Goal: Task Accomplishment & Management: Manage account settings

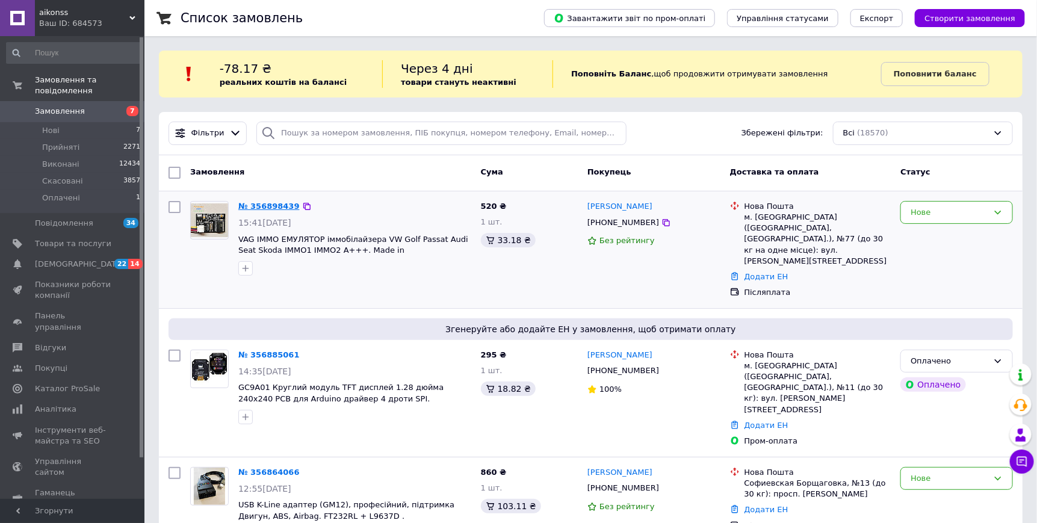
click at [270, 206] on link "№ 356898439" at bounding box center [268, 206] width 61 height 9
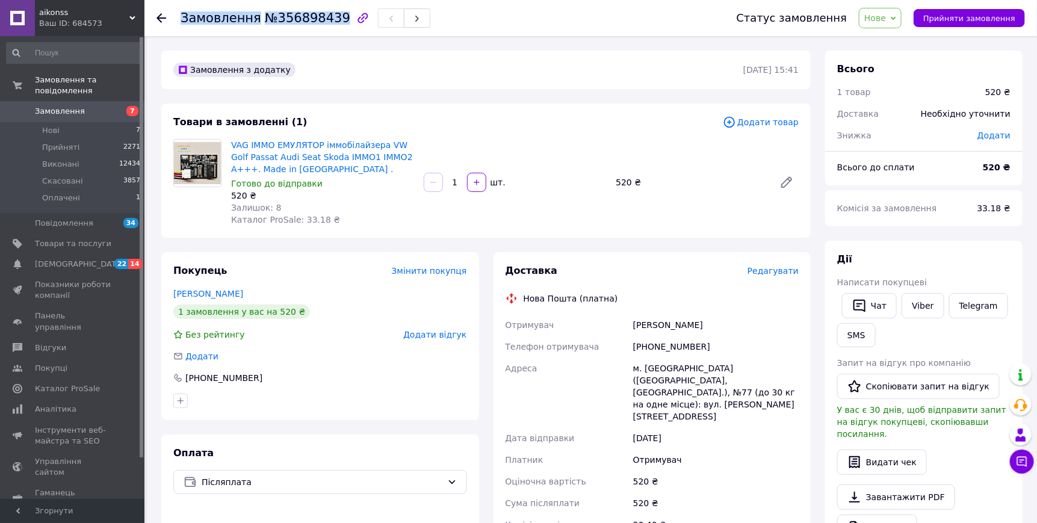
drag, startPoint x: 329, startPoint y: 18, endPoint x: 178, endPoint y: 13, distance: 151.1
click at [178, 13] on div "Замовлення №356898439 Статус замовлення Нове Прийнято Виконано Скасовано Оплаче…" at bounding box center [590, 18] width 868 height 36
copy h1 "Замовлення №356898439"
click at [918, 318] on link "Viber" at bounding box center [922, 305] width 42 height 25
click at [917, 318] on link "Viber" at bounding box center [922, 305] width 42 height 25
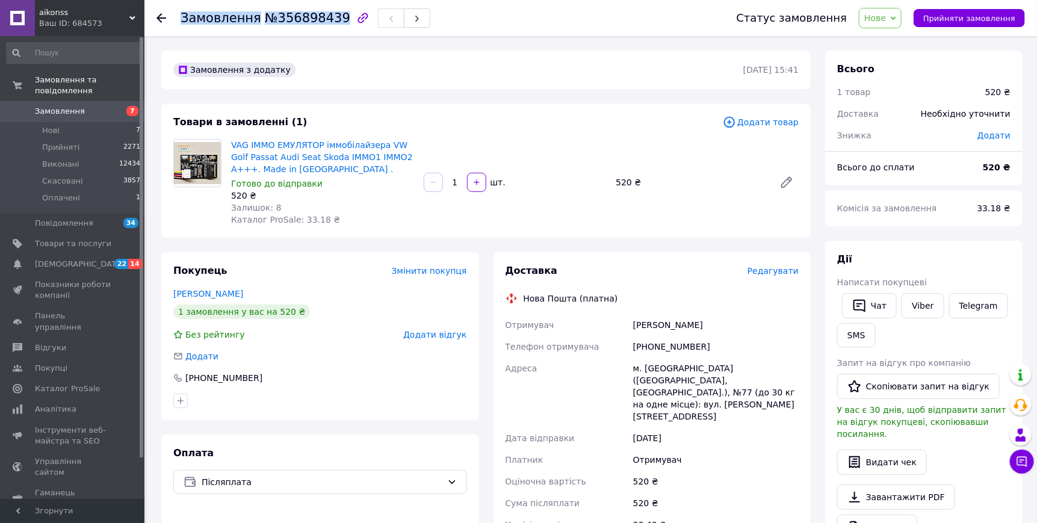
click at [901, 22] on span "Нове" at bounding box center [880, 18] width 43 height 20
click at [893, 45] on li "Прийнято" at bounding box center [886, 42] width 55 height 18
click at [762, 276] on span "Редагувати" at bounding box center [772, 271] width 51 height 10
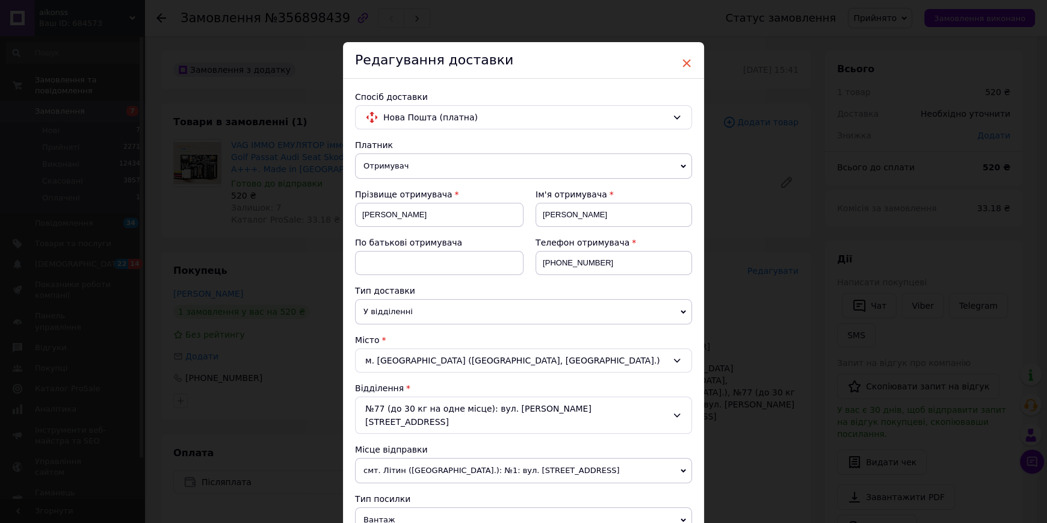
click at [683, 62] on span "×" at bounding box center [686, 63] width 11 height 20
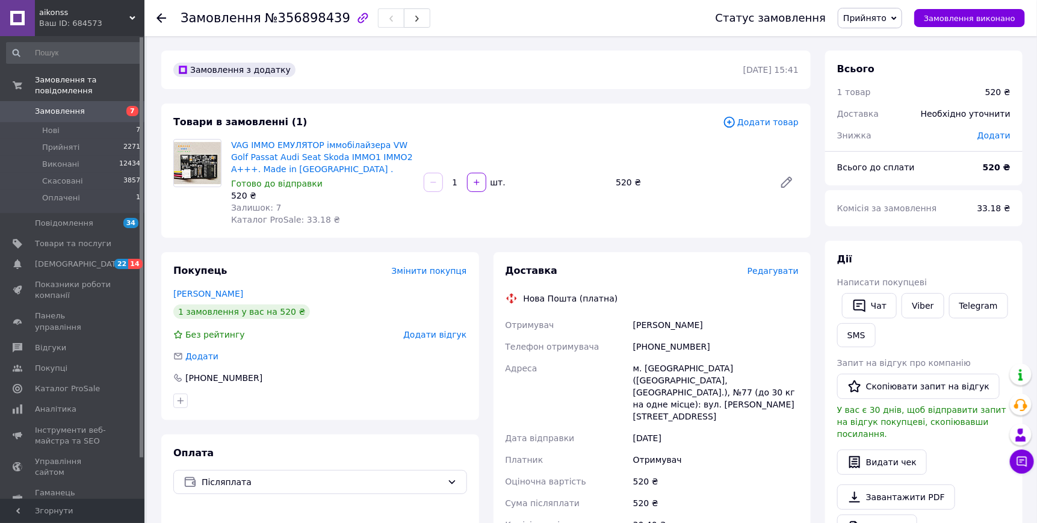
click at [764, 276] on span "Редагувати" at bounding box center [772, 271] width 51 height 10
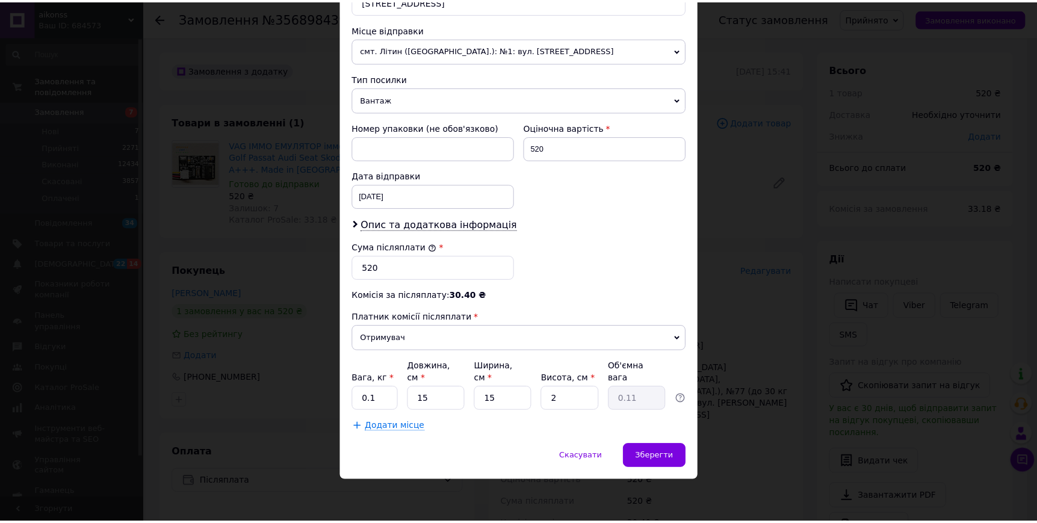
scroll to position [492, 0]
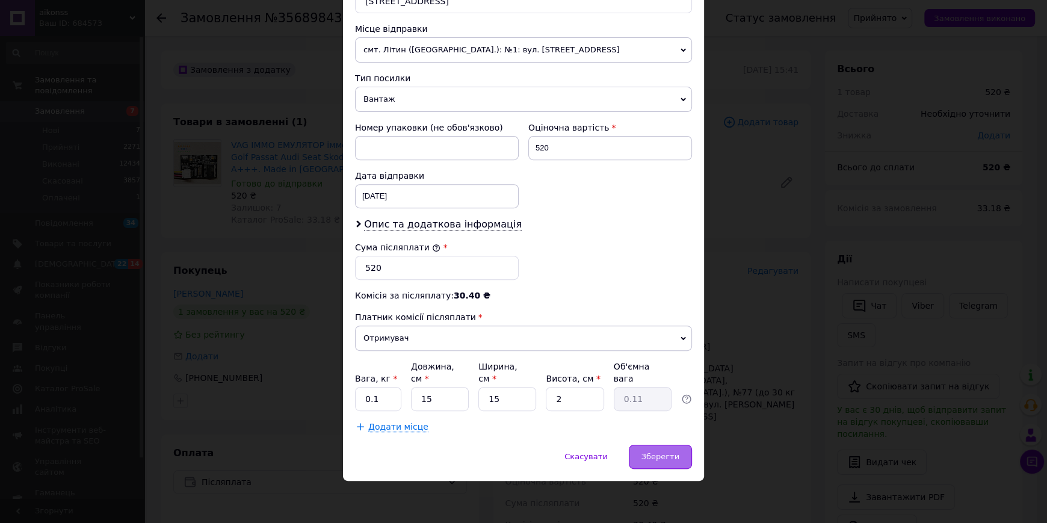
click at [658, 452] on span "Зберегти" at bounding box center [660, 456] width 38 height 9
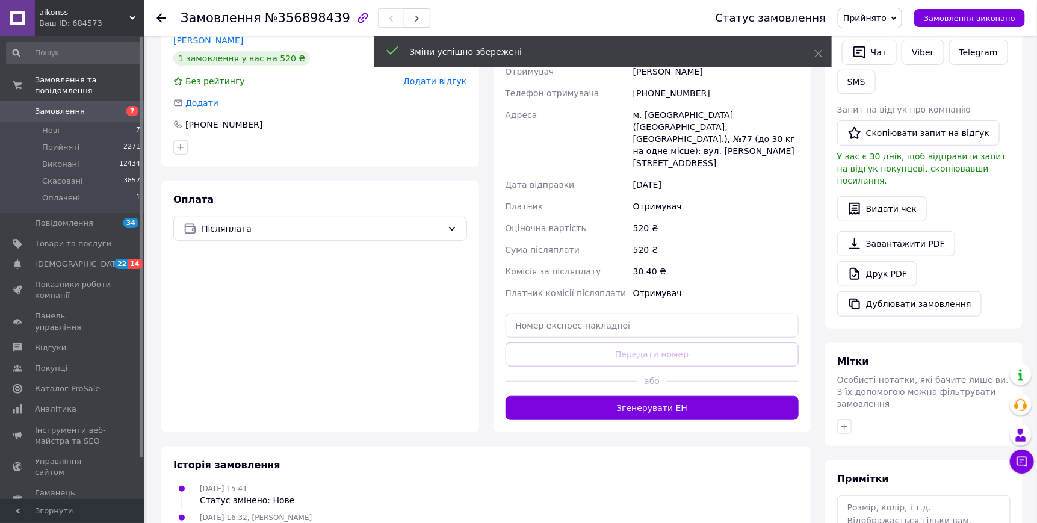
scroll to position [360, 0]
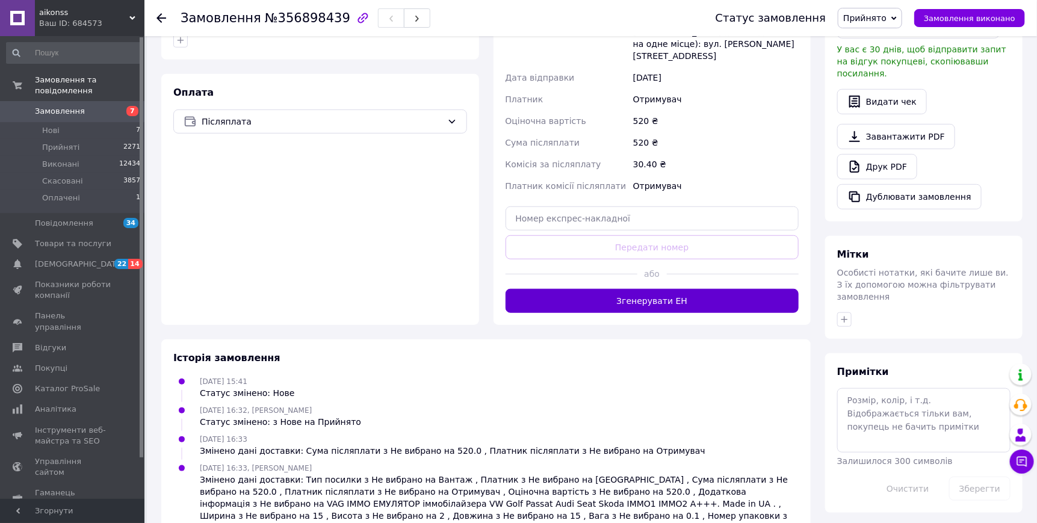
click at [641, 313] on button "Згенерувати ЕН" at bounding box center [652, 301] width 294 height 24
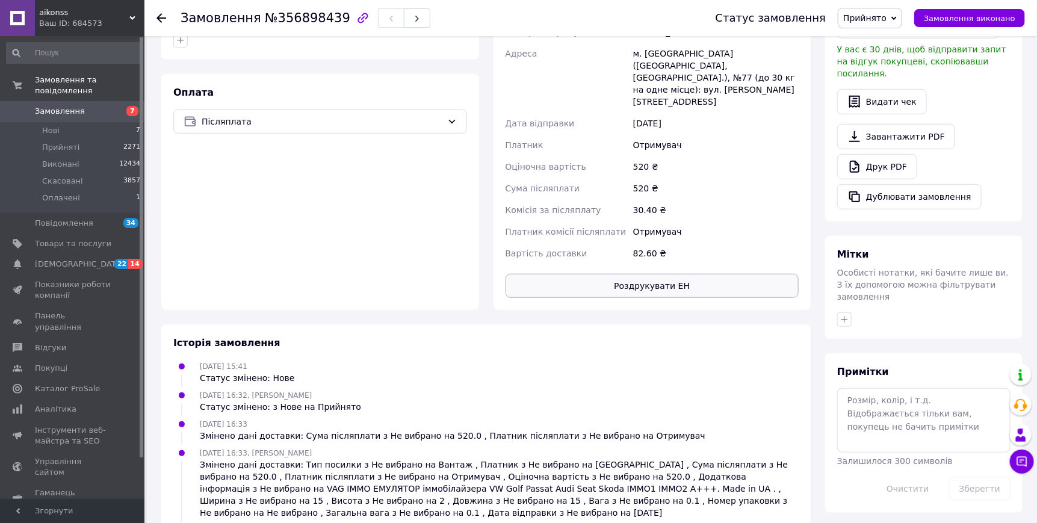
click at [644, 298] on button "Роздрукувати ЕН" at bounding box center [652, 286] width 294 height 24
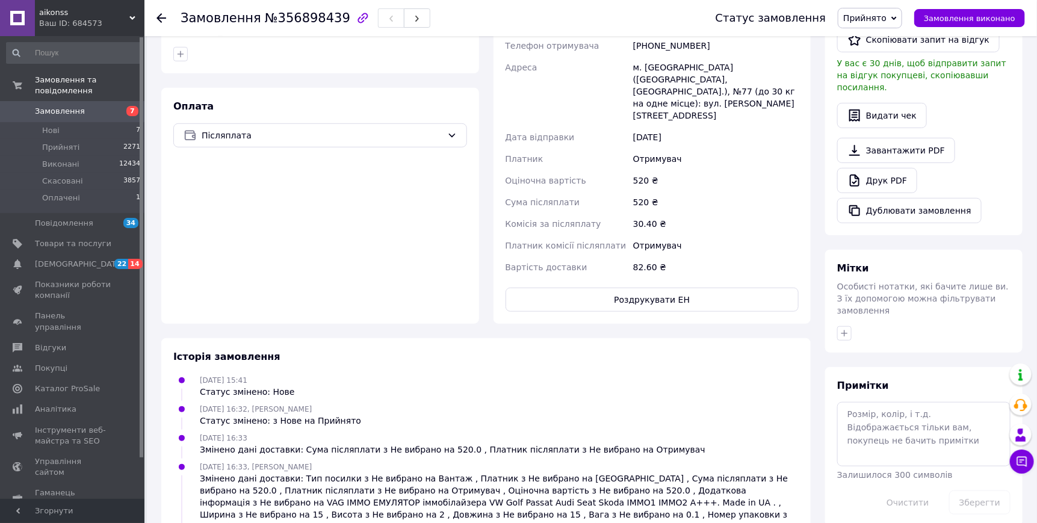
scroll to position [160, 0]
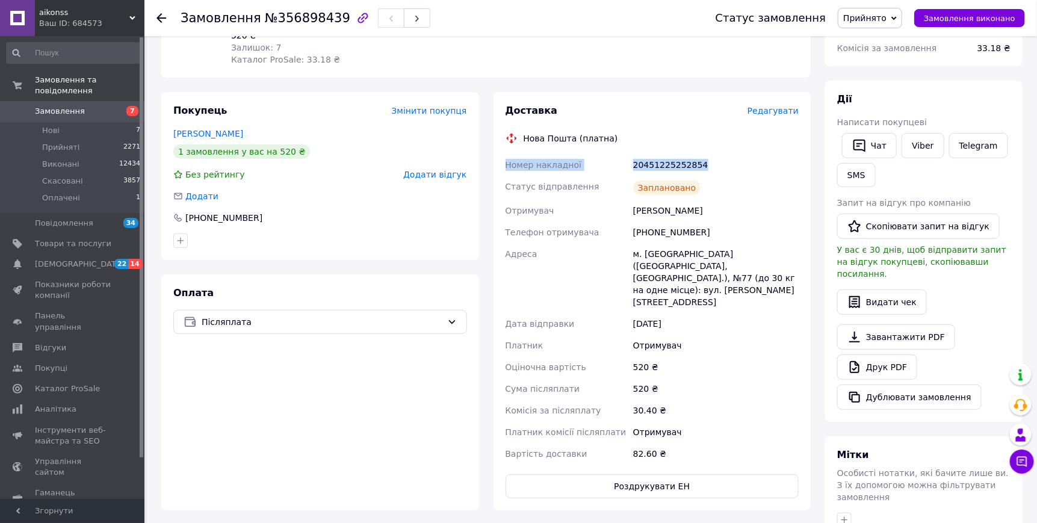
drag, startPoint x: 747, startPoint y: 199, endPoint x: 504, endPoint y: 197, distance: 242.5
click at [504, 197] on div "Номер накладної 20451225252854 Статус відправлення Заплановано Отримувач Ткачен…" at bounding box center [652, 309] width 298 height 310
copy div "Номер накладної 20451225252854"
click at [926, 158] on link "Viber" at bounding box center [922, 145] width 42 height 25
click at [971, 11] on button "Замовлення виконано" at bounding box center [969, 18] width 111 height 18
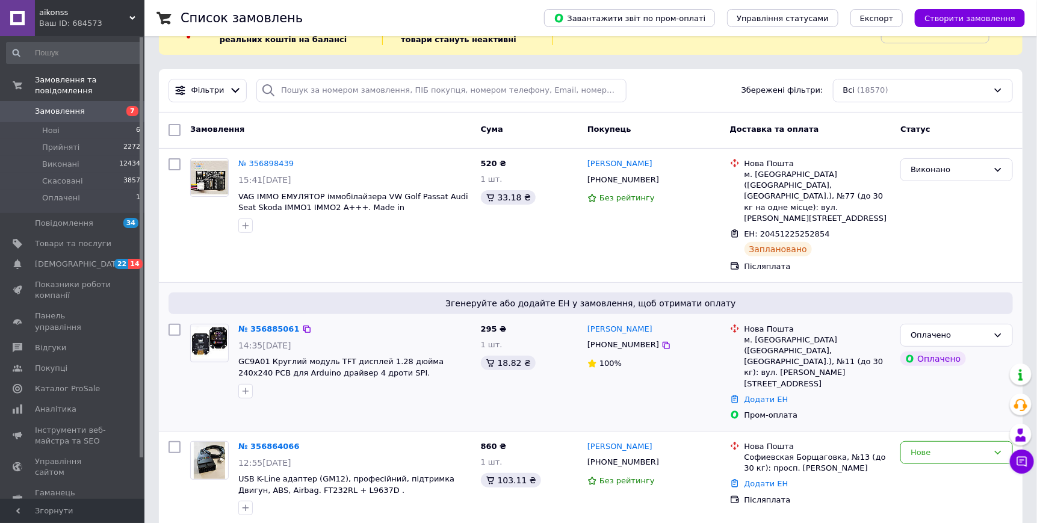
scroll to position [40, 0]
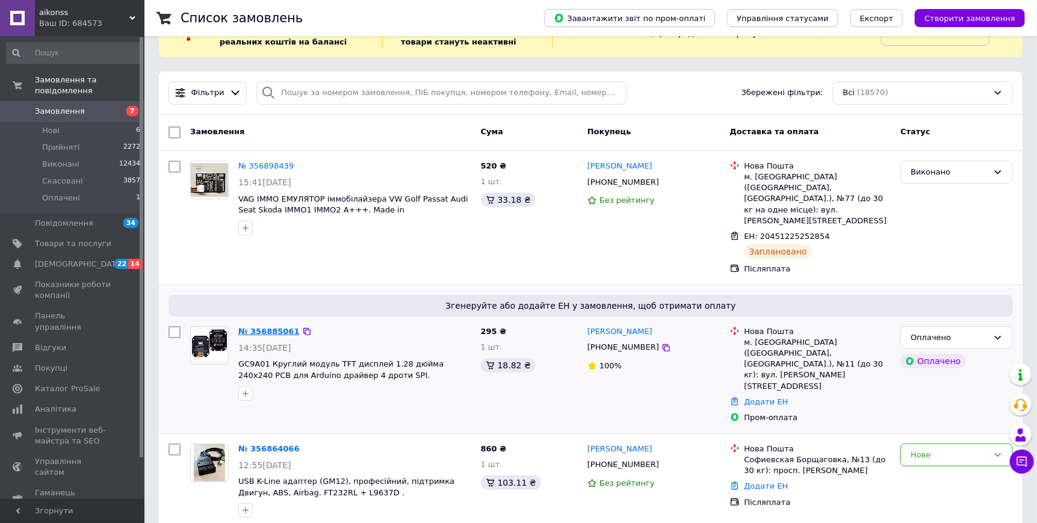
click at [262, 327] on link "№ 356885061" at bounding box center [268, 331] width 61 height 9
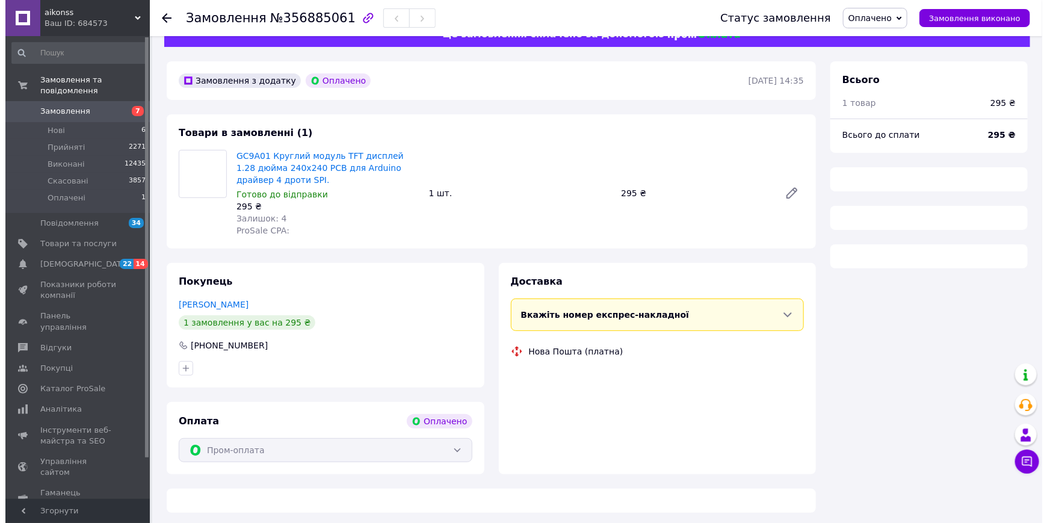
scroll to position [40, 0]
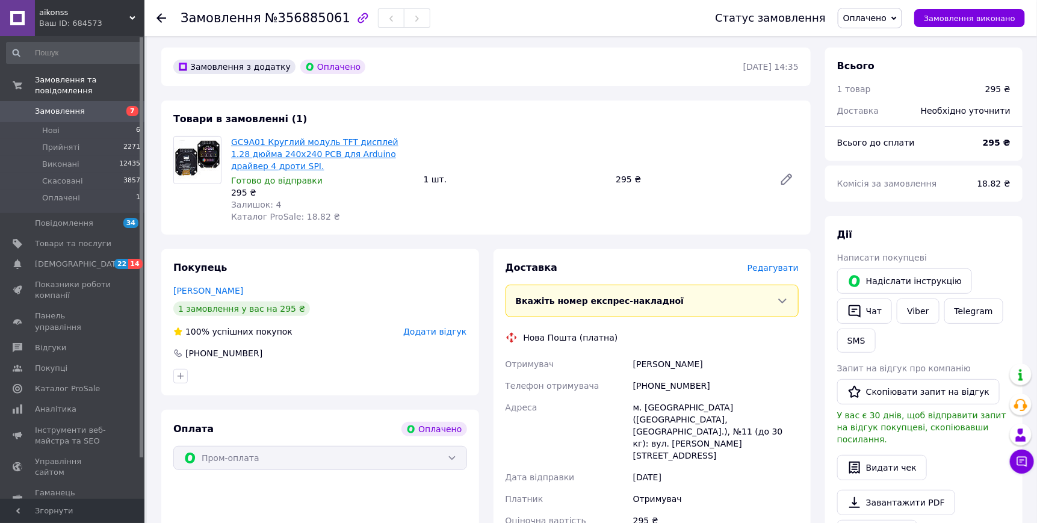
click at [282, 171] on link "GC9A01 Круглий модуль TFT дисплей 1.28 дюйма 240x240 PCB для Arduino драйвер 4 …" at bounding box center [314, 154] width 167 height 34
click at [886, 19] on span "Оплачено" at bounding box center [864, 18] width 43 height 10
click at [880, 47] on li "Прийнято" at bounding box center [869, 42] width 63 height 18
click at [752, 273] on span "Редагувати" at bounding box center [772, 268] width 51 height 10
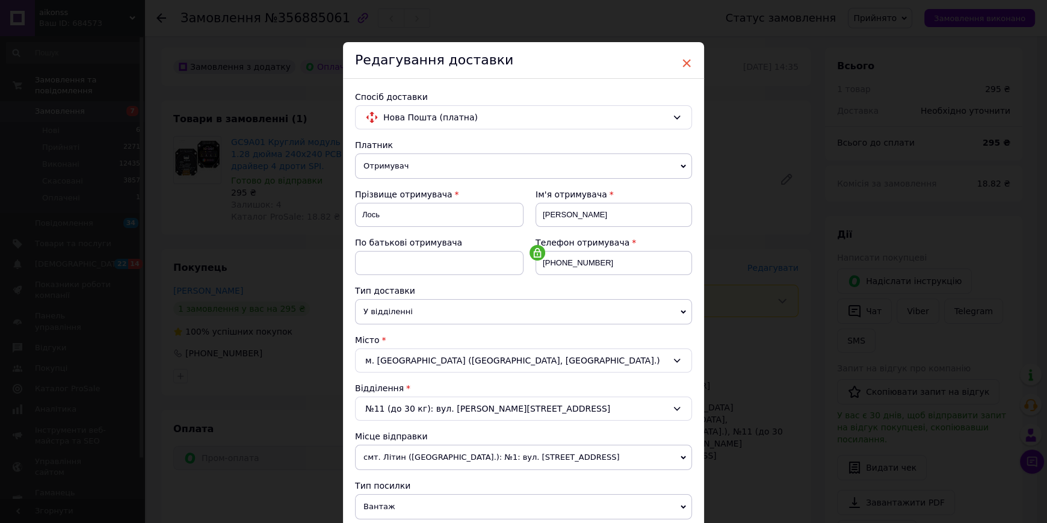
click at [685, 59] on span "×" at bounding box center [686, 63] width 11 height 20
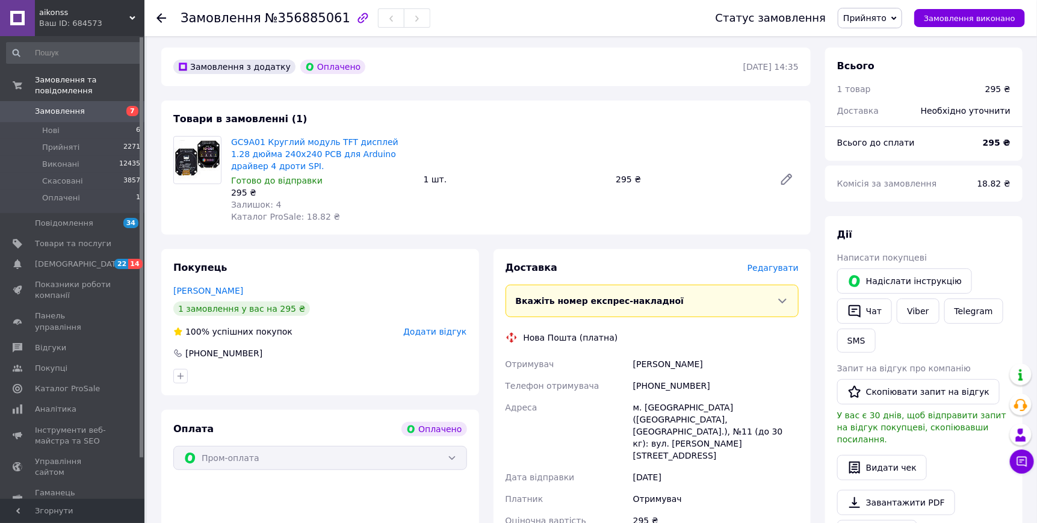
click at [756, 273] on span "Редагувати" at bounding box center [772, 268] width 51 height 10
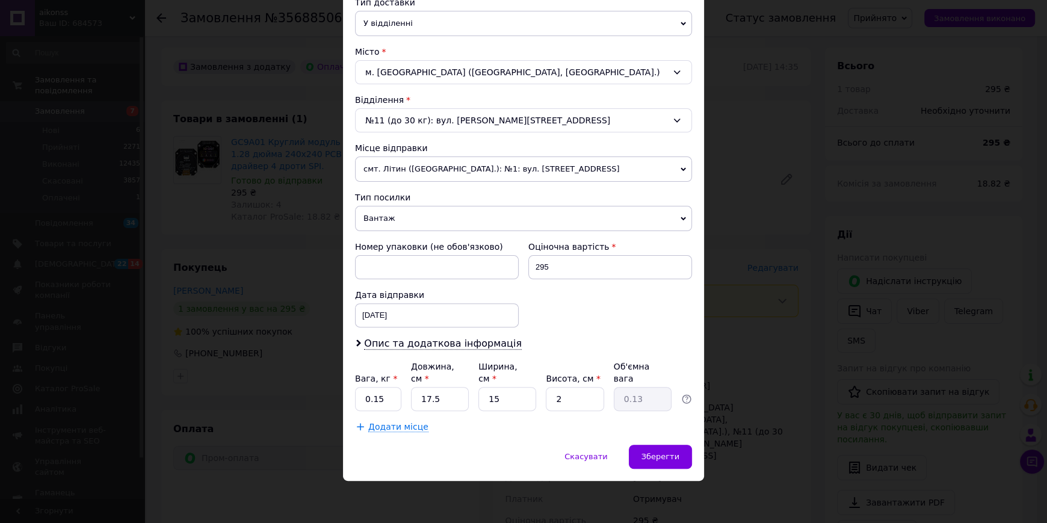
scroll to position [358, 0]
click at [666, 457] on span "Зберегти" at bounding box center [660, 456] width 38 height 9
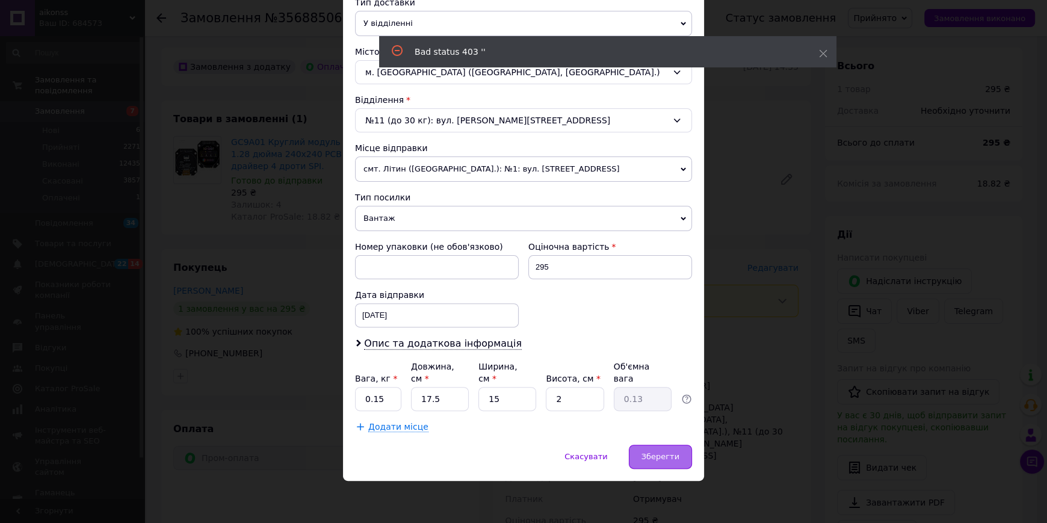
click at [659, 454] on span "Зберегти" at bounding box center [660, 456] width 38 height 9
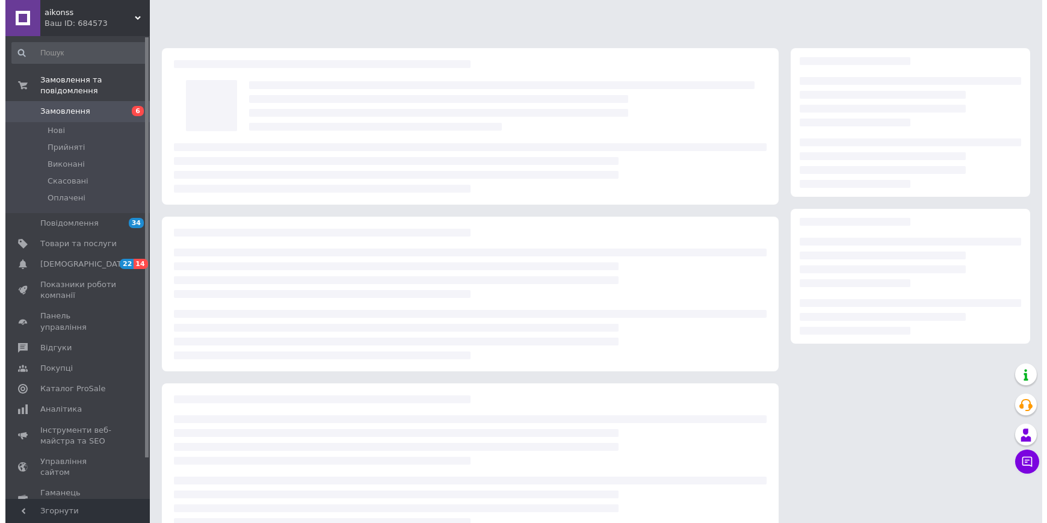
scroll to position [26, 0]
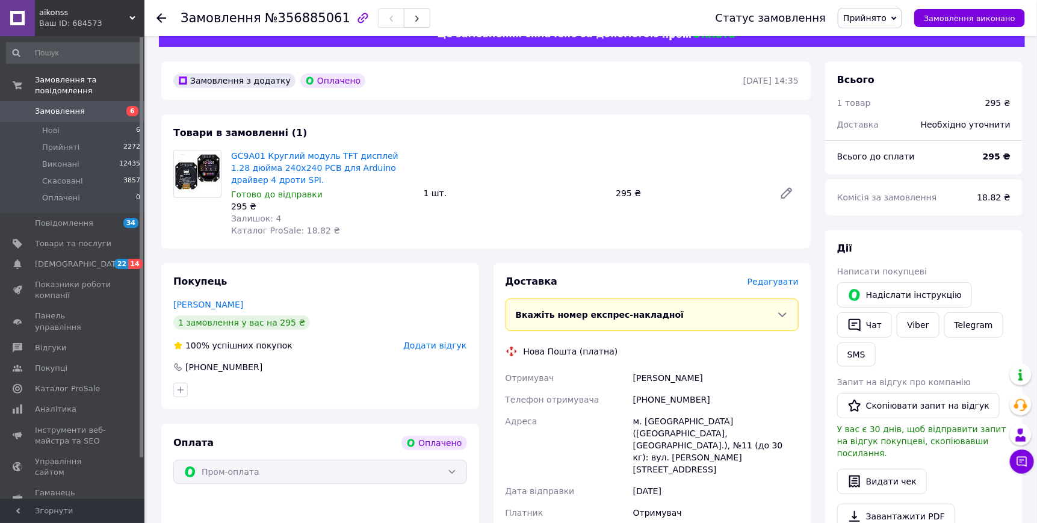
click at [780, 286] on span "Редагувати" at bounding box center [772, 282] width 51 height 10
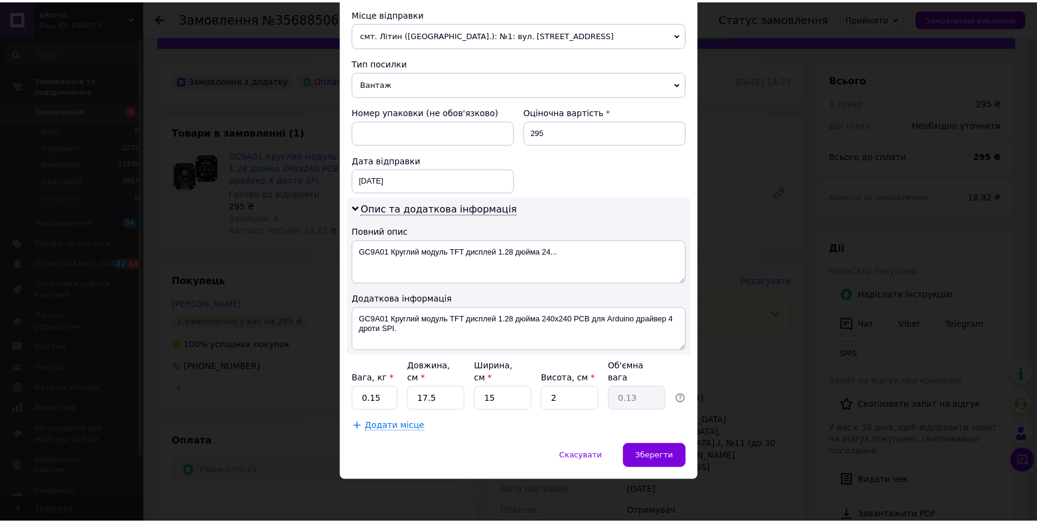
scroll to position [499, 0]
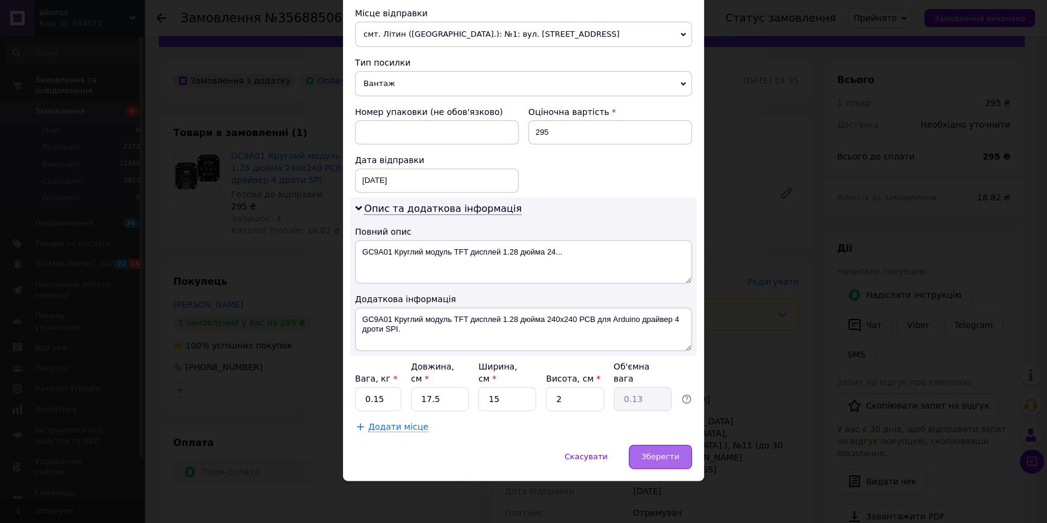
click at [664, 457] on span "Зберегти" at bounding box center [660, 456] width 38 height 9
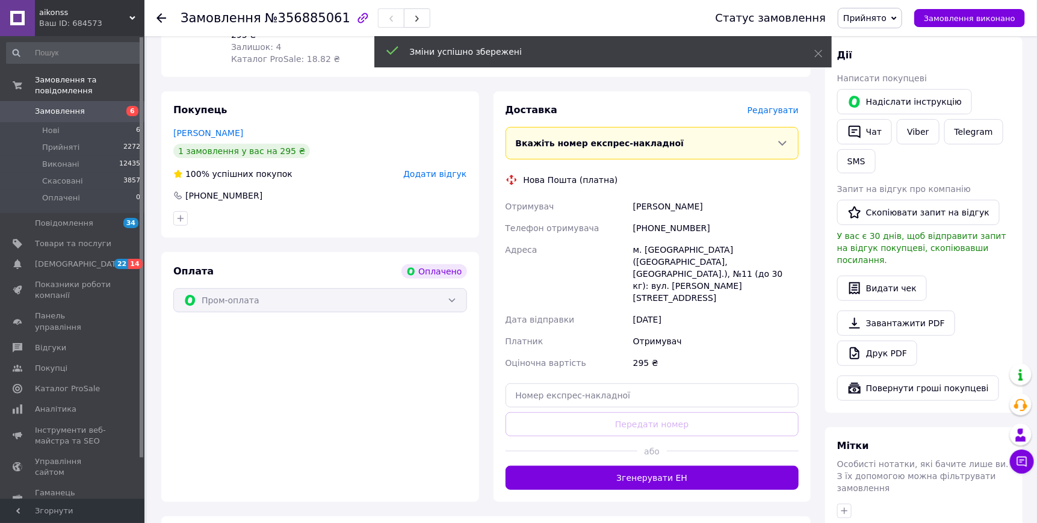
scroll to position [227, 0]
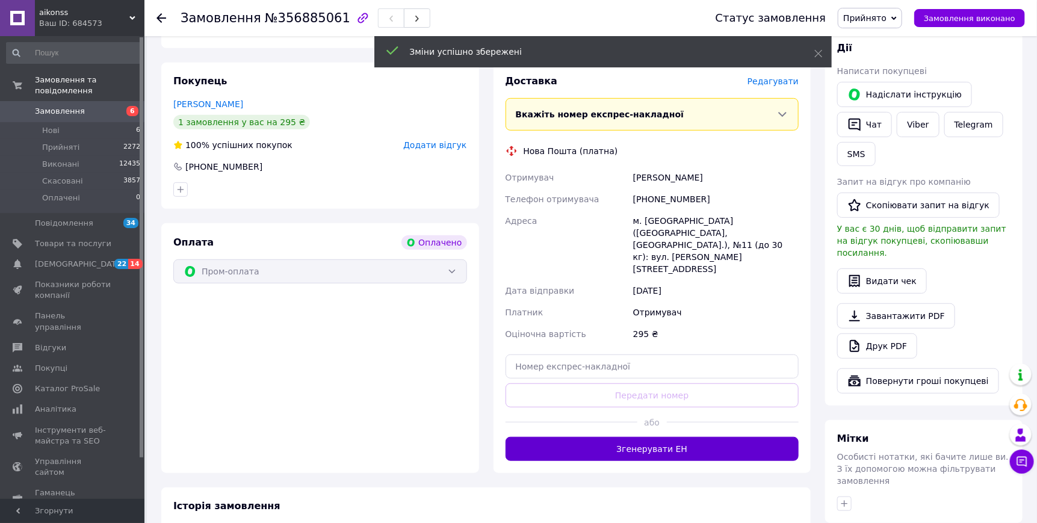
click at [655, 461] on button "Згенерувати ЕН" at bounding box center [652, 449] width 294 height 24
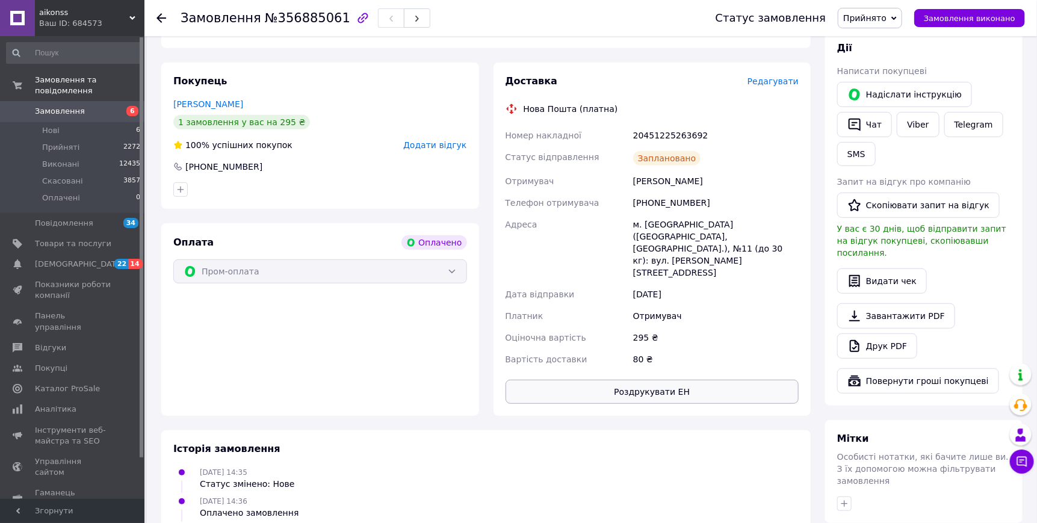
click at [659, 404] on button "Роздрукувати ЕН" at bounding box center [652, 392] width 294 height 24
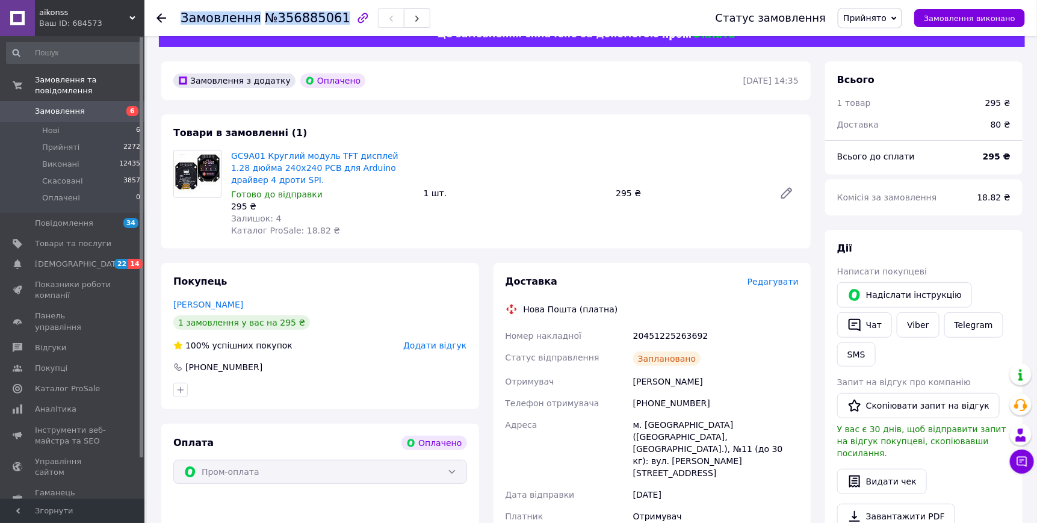
drag, startPoint x: 329, startPoint y: 22, endPoint x: 181, endPoint y: 23, distance: 148.0
click at [181, 23] on h1 "Замовлення №356885061" at bounding box center [266, 18] width 170 height 14
copy h1 "Замовлення №356885061"
click at [918, 338] on link "Viber" at bounding box center [918, 324] width 42 height 25
drag, startPoint x: 722, startPoint y: 374, endPoint x: 505, endPoint y: 376, distance: 217.2
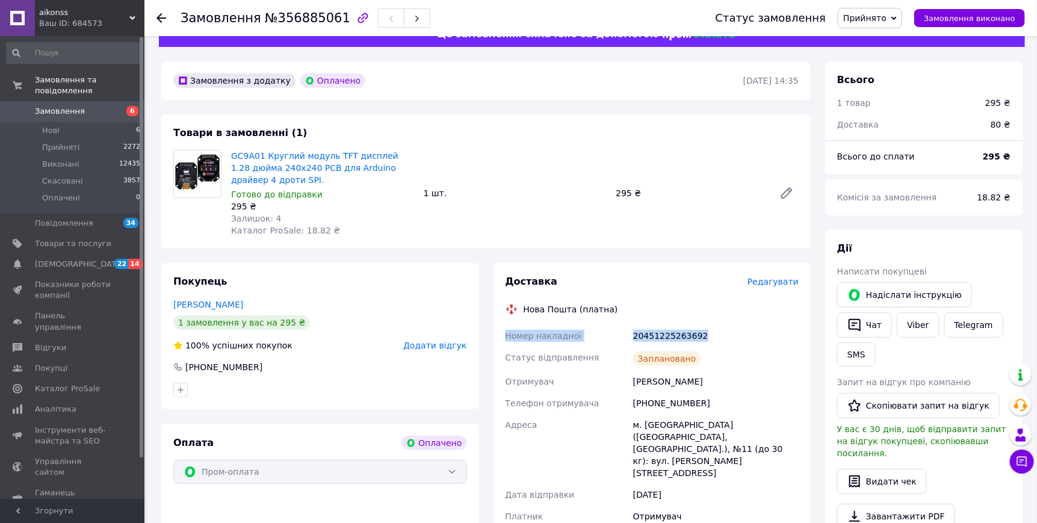
click at [505, 376] on div "Номер накладної 20451225263692 Статус відправлення Заплановано Отримувач [PERSO…" at bounding box center [652, 448] width 298 height 246
copy div "Номер накладної 20451225263692"
click at [986, 22] on span "Замовлення виконано" at bounding box center [969, 18] width 91 height 9
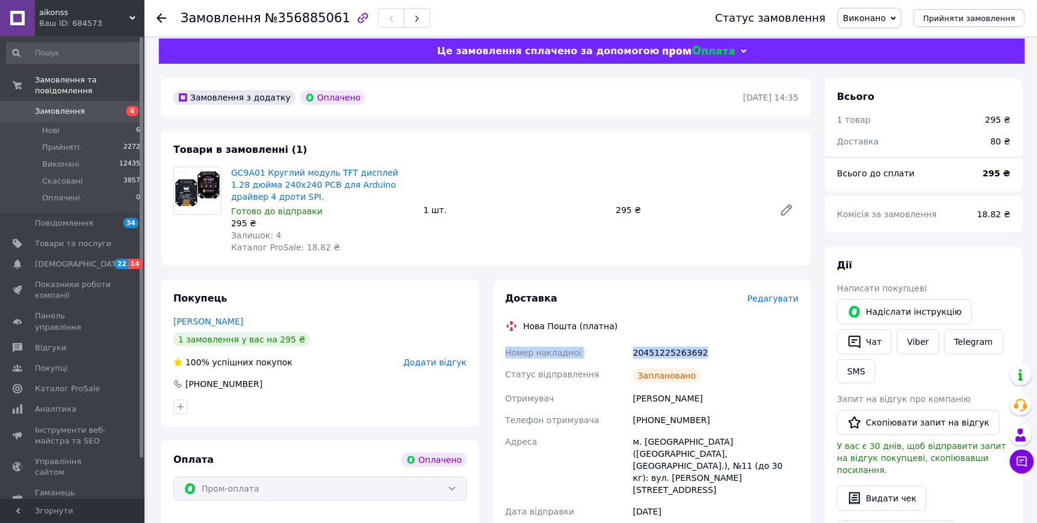
scroll to position [0, 0]
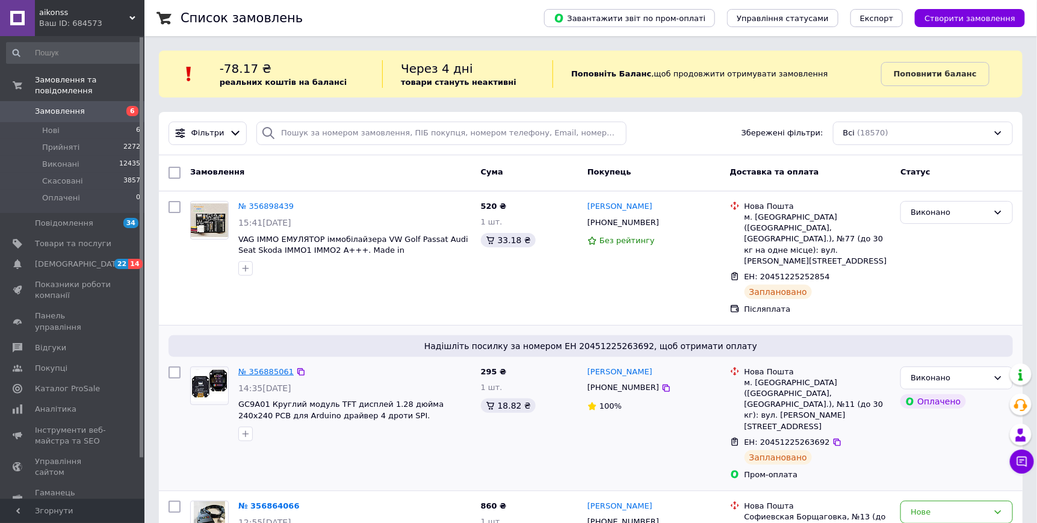
click at [265, 367] on link "№ 356885061" at bounding box center [265, 371] width 55 height 9
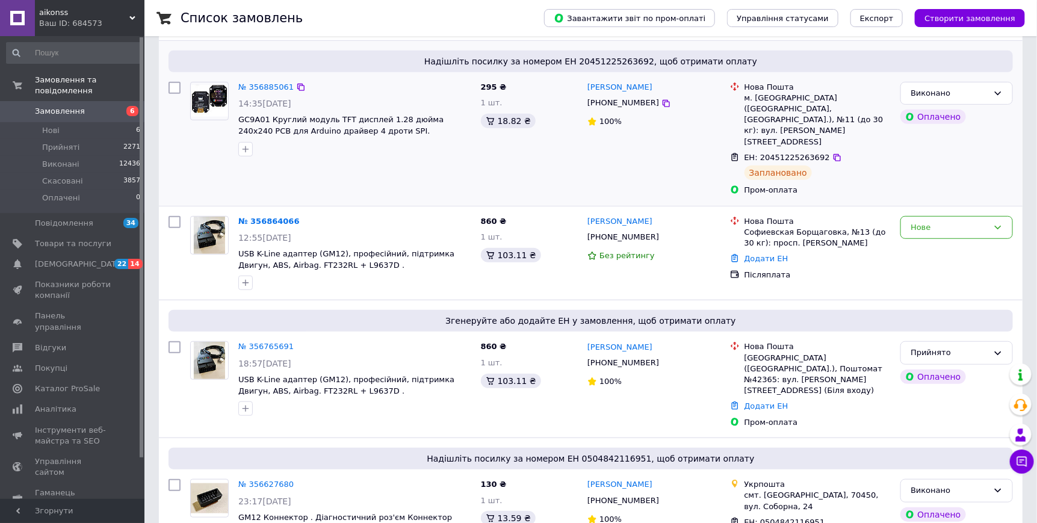
scroll to position [401, 0]
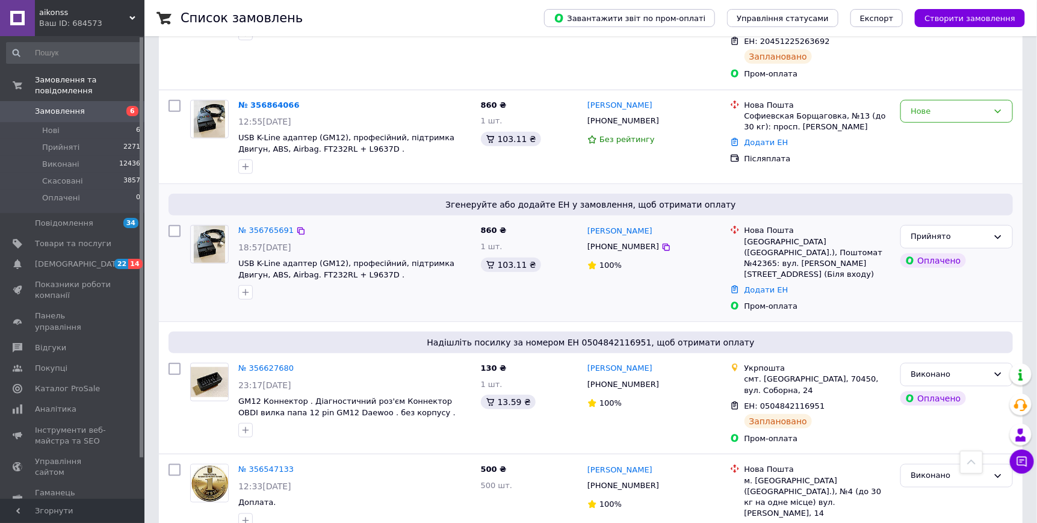
click at [274, 220] on div "№ 356765691 18:57[DATE] USB K-Line адаптер (GM12), професійний, підтримка Двигу…" at bounding box center [354, 262] width 242 height 84
click at [268, 226] on link "№ 356765691" at bounding box center [265, 230] width 55 height 9
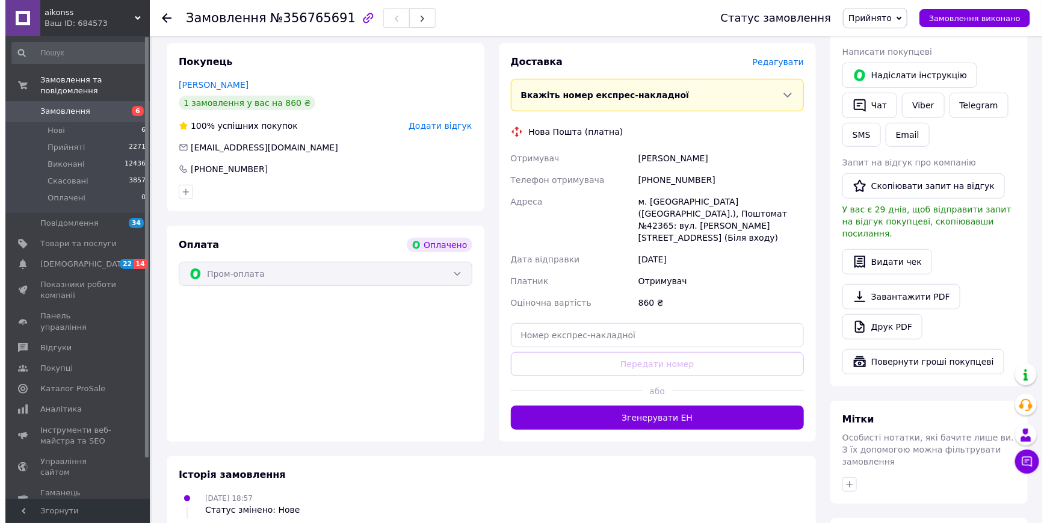
scroll to position [241, 0]
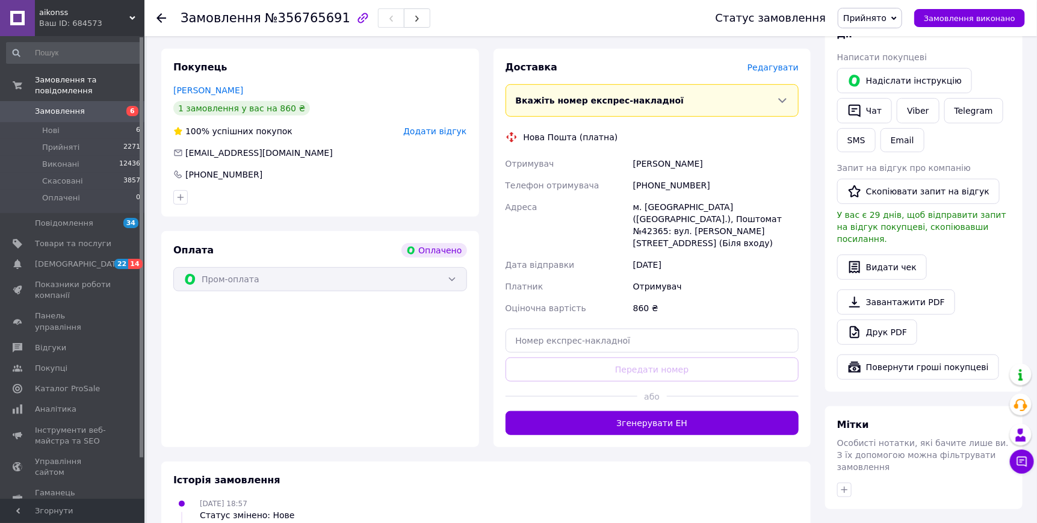
click at [752, 72] on span "Редагувати" at bounding box center [772, 68] width 51 height 10
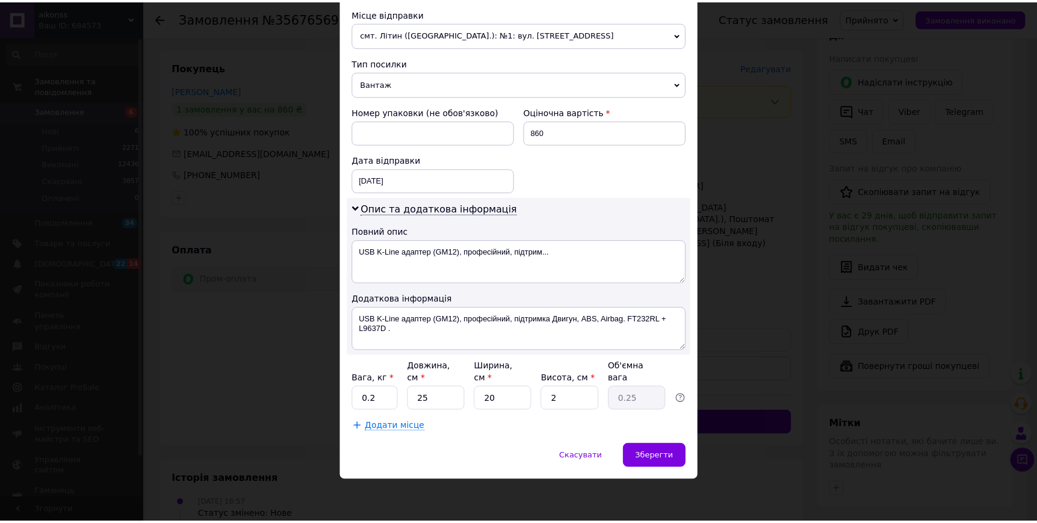
scroll to position [499, 0]
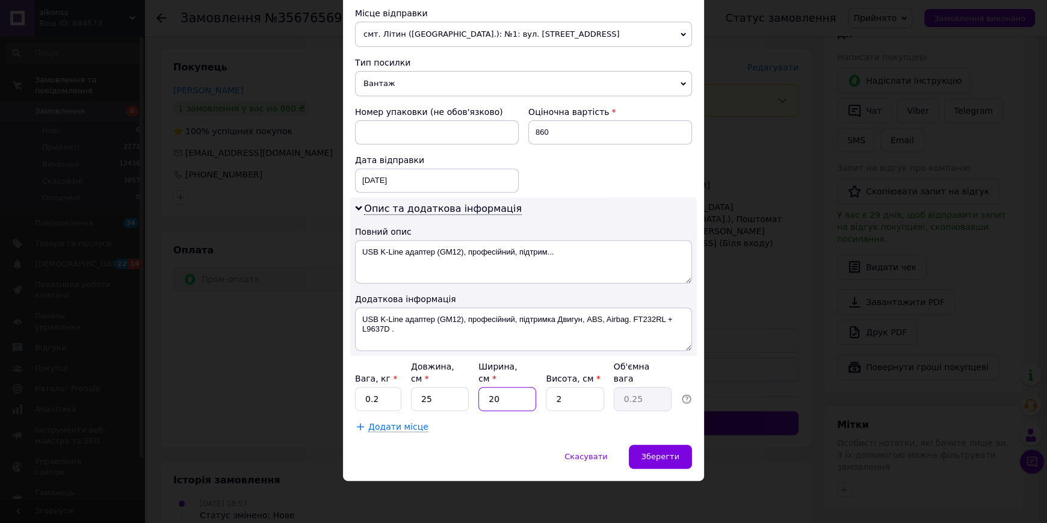
click at [505, 392] on input "20" at bounding box center [507, 399] width 58 height 24
type input "2"
type input "0.1"
type input "1"
type input "0.1"
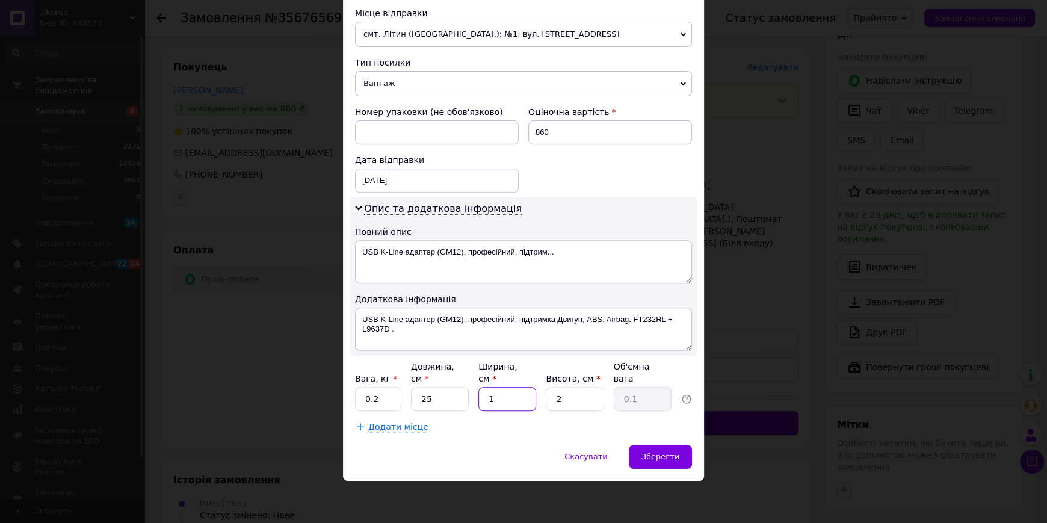
type input "17"
type input "0.21"
type input "17"
click at [566, 396] on input "2" at bounding box center [575, 399] width 58 height 24
type input "3"
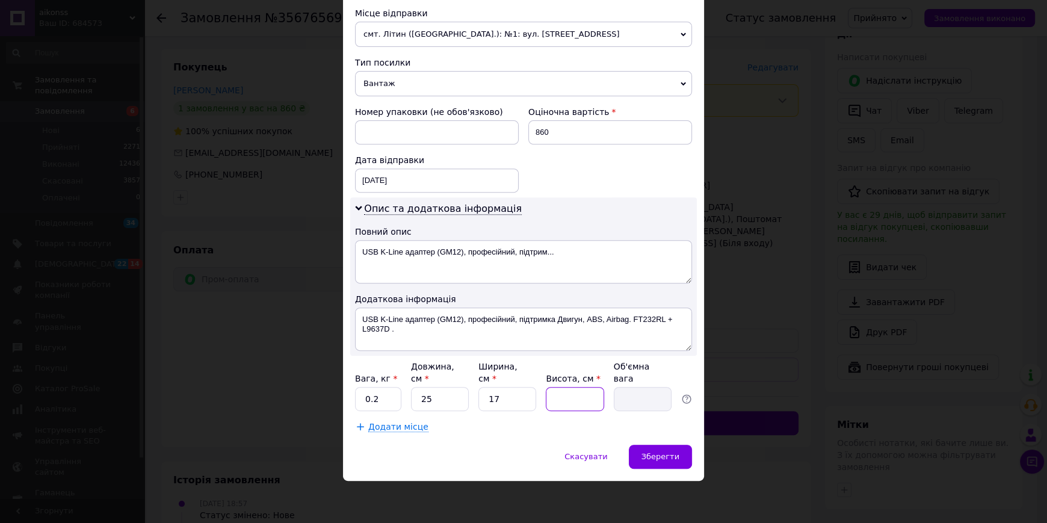
type input "0.32"
type input "3"
click at [652, 452] on span "Зберегти" at bounding box center [660, 456] width 38 height 9
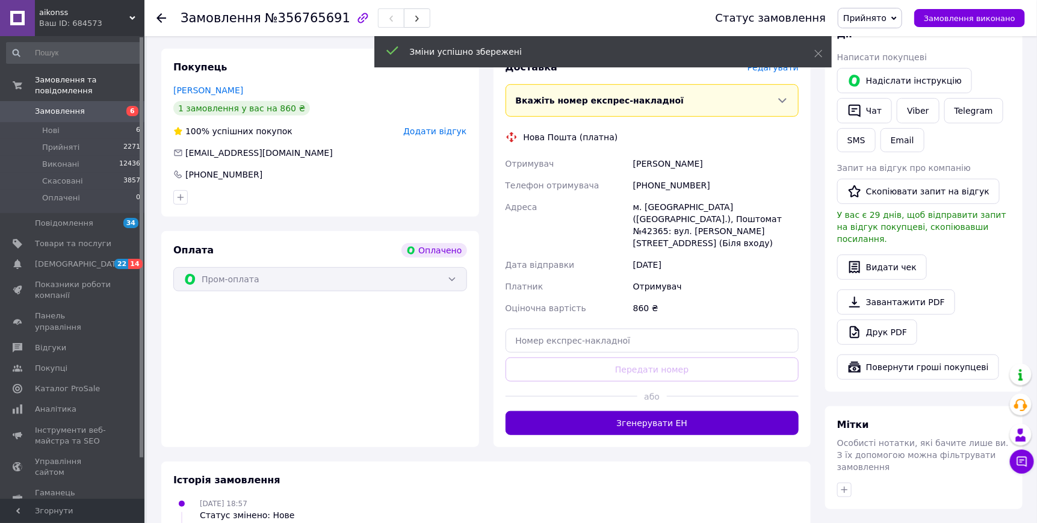
click at [655, 435] on button "Згенерувати ЕН" at bounding box center [652, 423] width 294 height 24
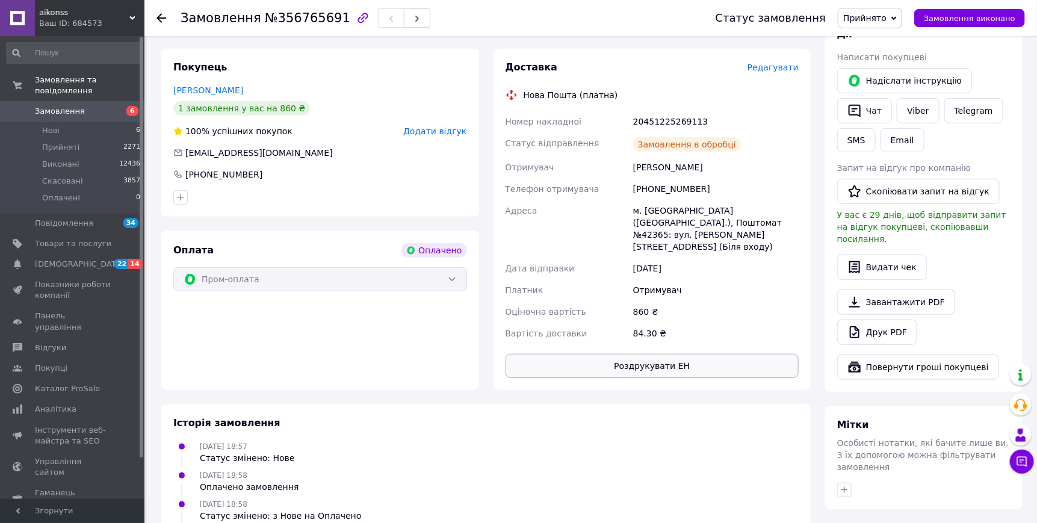
click at [629, 378] on button "Роздрукувати ЕН" at bounding box center [652, 366] width 294 height 24
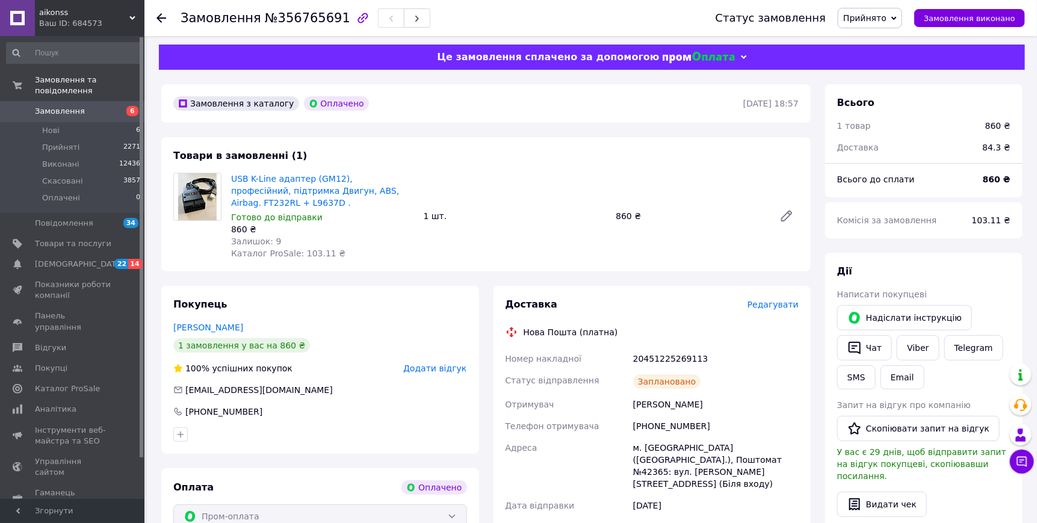
scroll to position [0, 0]
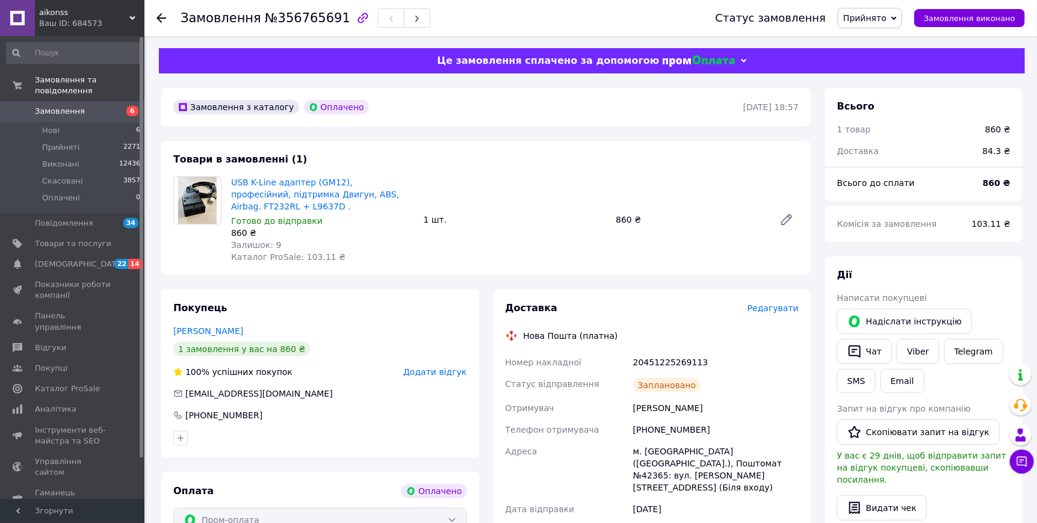
drag, startPoint x: 332, startPoint y: 18, endPoint x: 330, endPoint y: 24, distance: 6.3
click at [350, 24] on div at bounding box center [362, 17] width 25 height 25
drag, startPoint x: 329, startPoint y: 20, endPoint x: 164, endPoint y: 14, distance: 165.6
click at [164, 14] on div "Замовлення №356765691 Статус замовлення Прийнято Виконано Скасовано Оплачено За…" at bounding box center [590, 18] width 868 height 36
copy h1 "Замовлення №356765691"
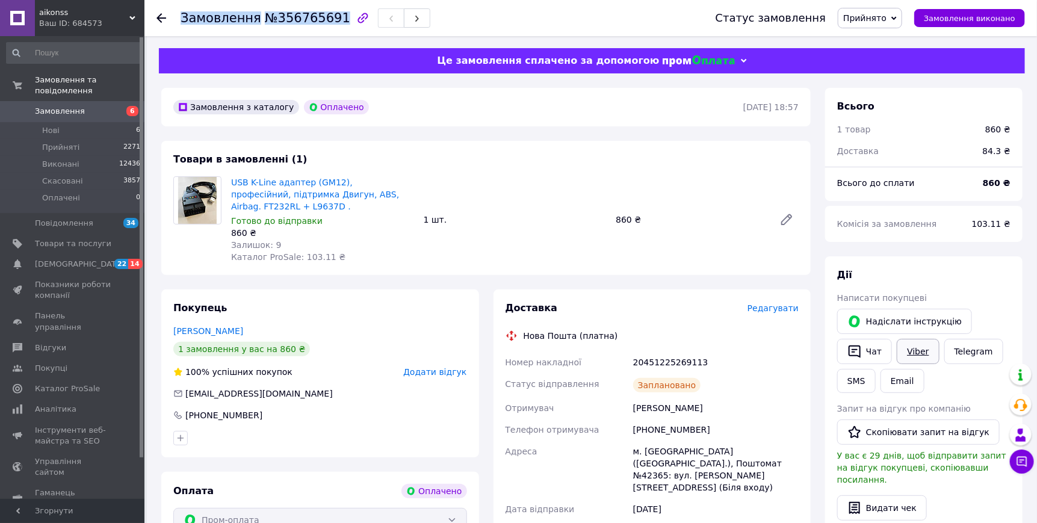
click at [912, 364] on link "Viber" at bounding box center [918, 351] width 42 height 25
drag, startPoint x: 725, startPoint y: 396, endPoint x: 494, endPoint y: 391, distance: 231.1
click at [494, 391] on div "Доставка Редагувати Нова Пошта (платна) Номер накладної 20451225269113 Статус в…" at bounding box center [652, 459] width 318 height 341
copy div "Номер накладної 20451225269113"
click at [916, 364] on link "Viber" at bounding box center [918, 351] width 42 height 25
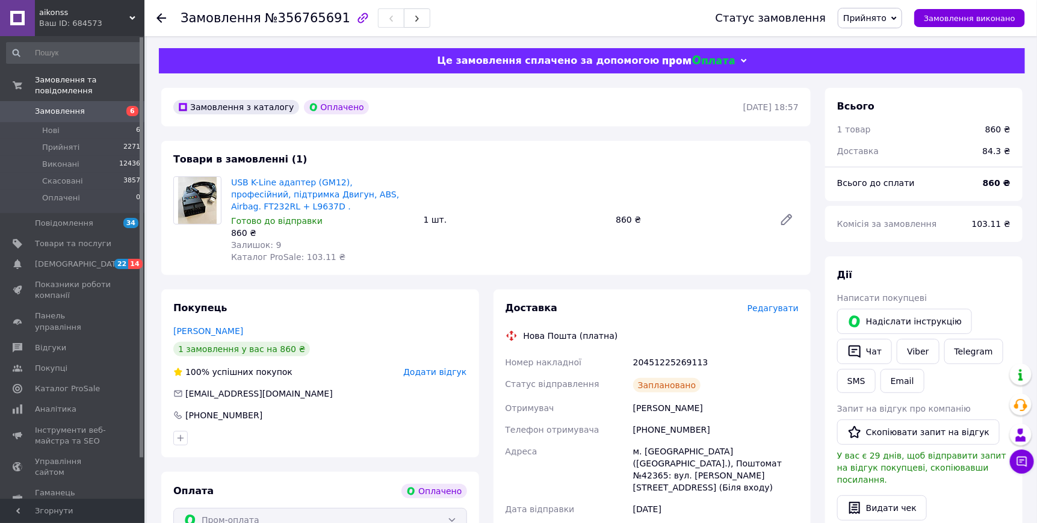
click at [972, 8] on div "Статус замовлення Прийнято Виконано Скасовано Оплачено Замовлення виконано" at bounding box center [863, 18] width 321 height 20
click at [982, 19] on span "Замовлення виконано" at bounding box center [969, 18] width 91 height 9
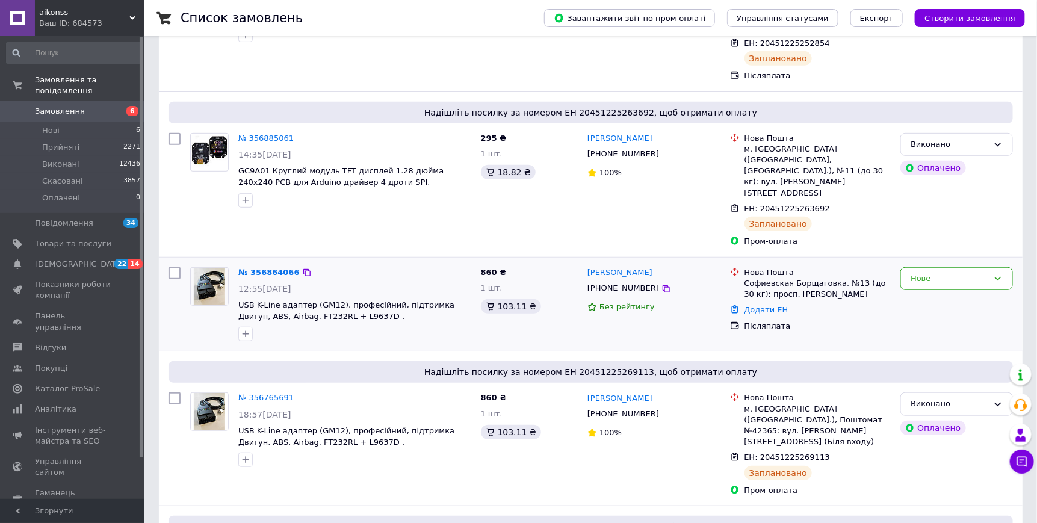
scroll to position [280, 0]
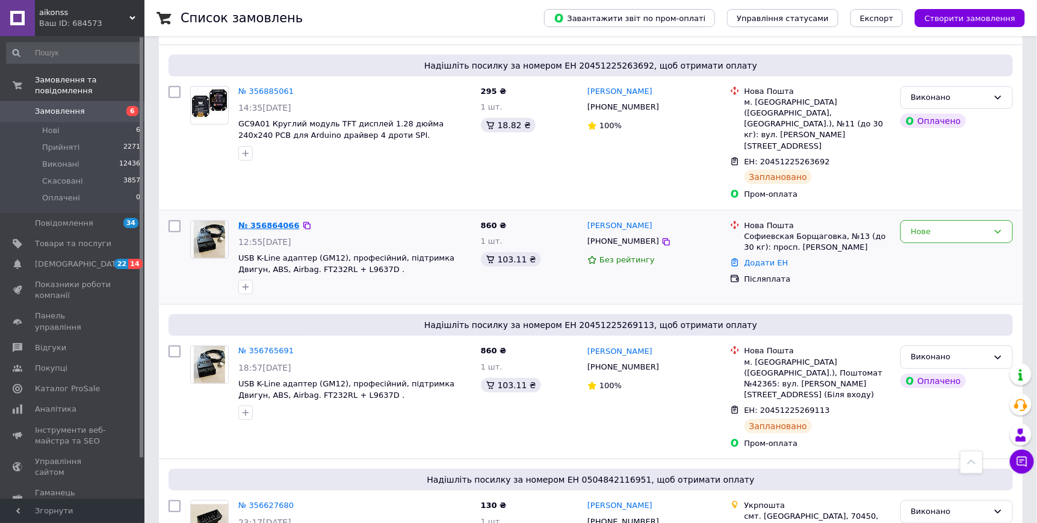
click at [263, 221] on link "№ 356864066" at bounding box center [268, 225] width 61 height 9
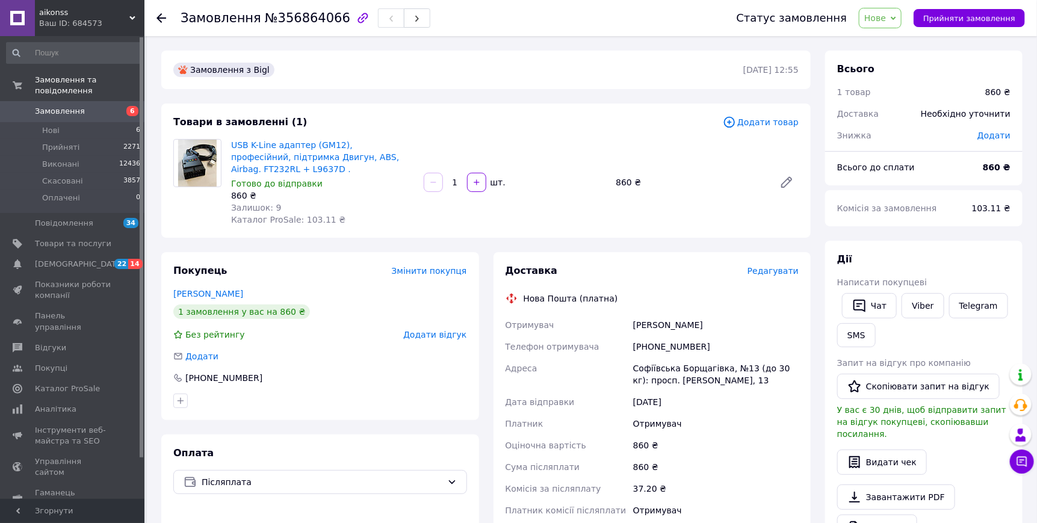
click at [766, 276] on span "Редагувати" at bounding box center [772, 271] width 51 height 10
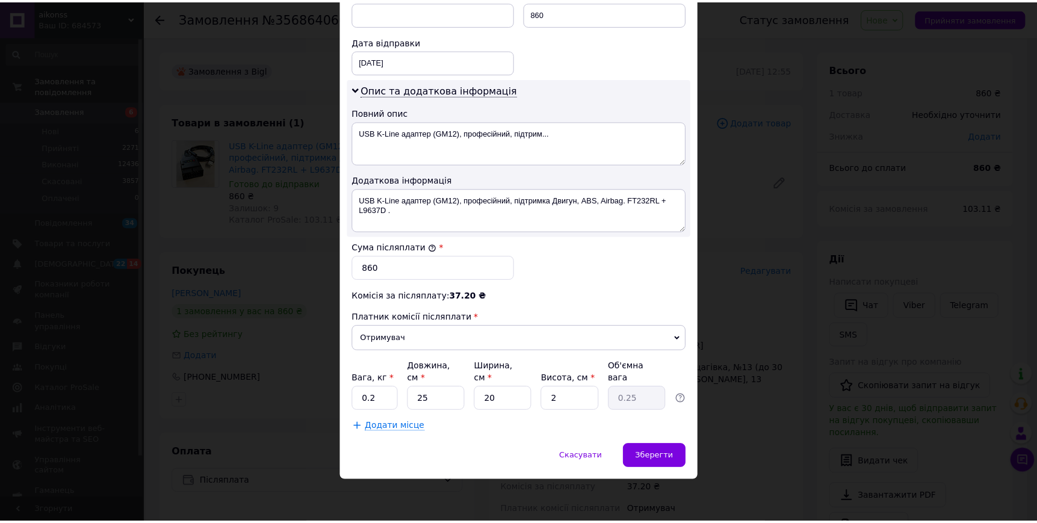
scroll to position [633, 0]
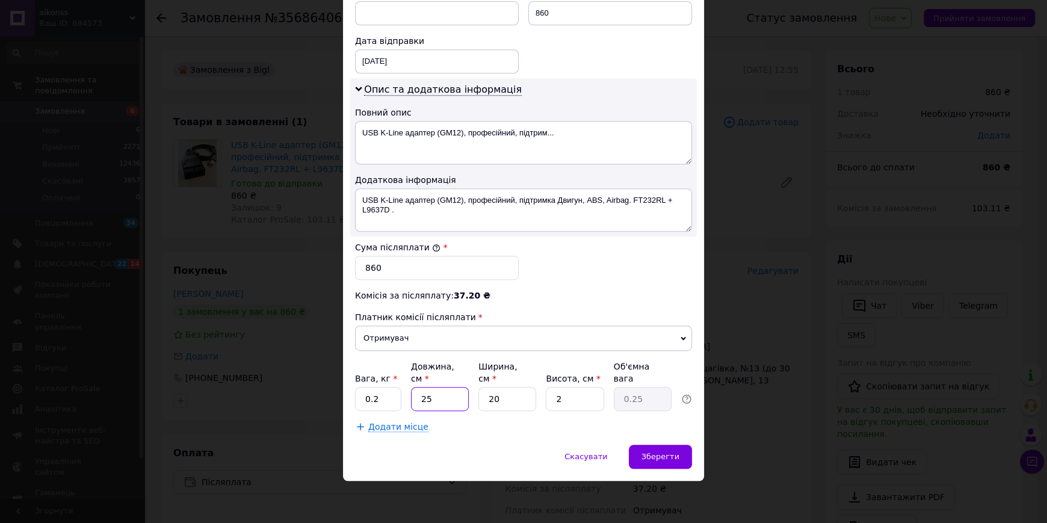
click at [446, 398] on input "25" at bounding box center [440, 399] width 58 height 24
type input "2"
type input "0.1"
type input "22"
type input "0.22"
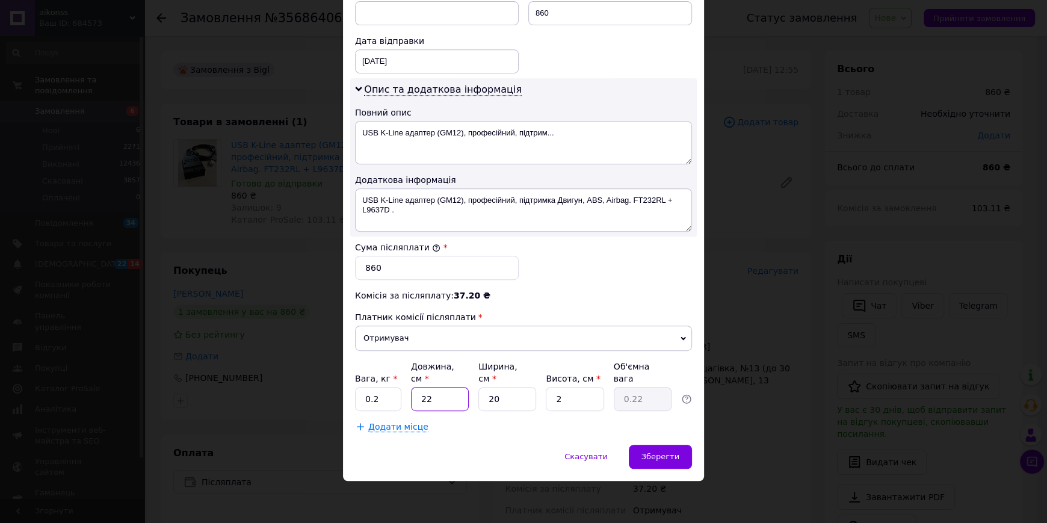
type input "22"
click at [508, 387] on input "20" at bounding box center [507, 399] width 58 height 24
type input "2"
type input "0.1"
type input "1"
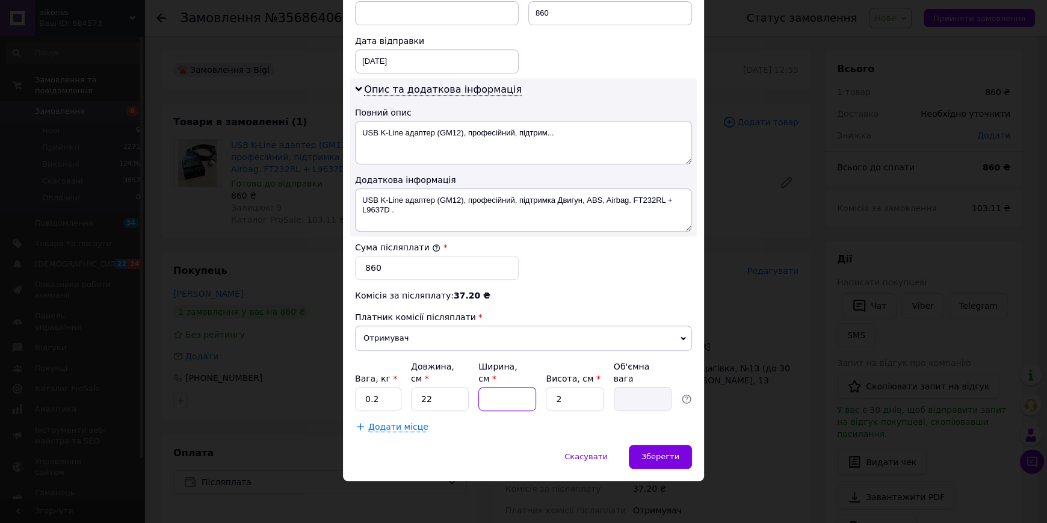
type input "0.1"
type input "18"
type input "0.2"
type input "18"
click at [586, 389] on input "2" at bounding box center [575, 399] width 58 height 24
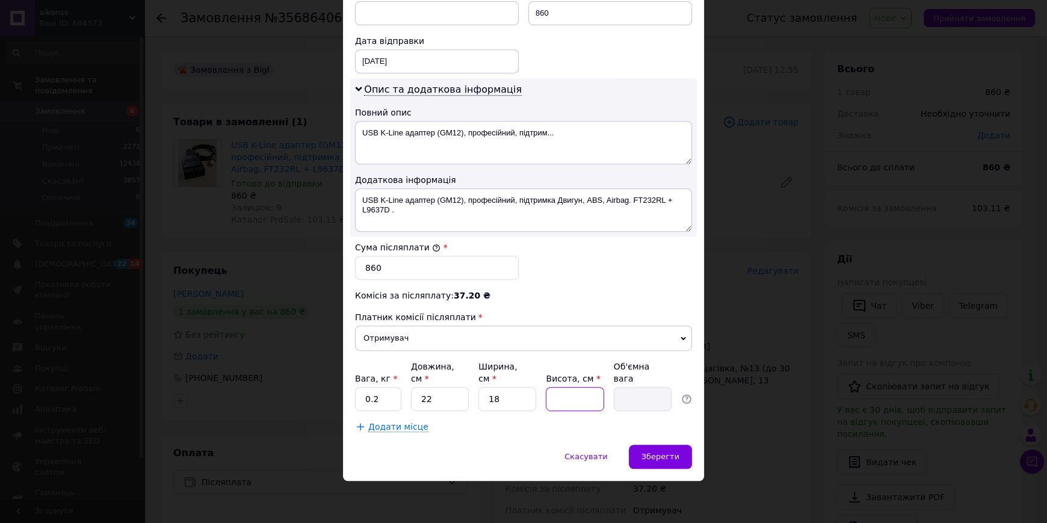
type input "3"
type input "0.3"
type input "3"
click at [647, 457] on span "Зберегти" at bounding box center [660, 456] width 38 height 9
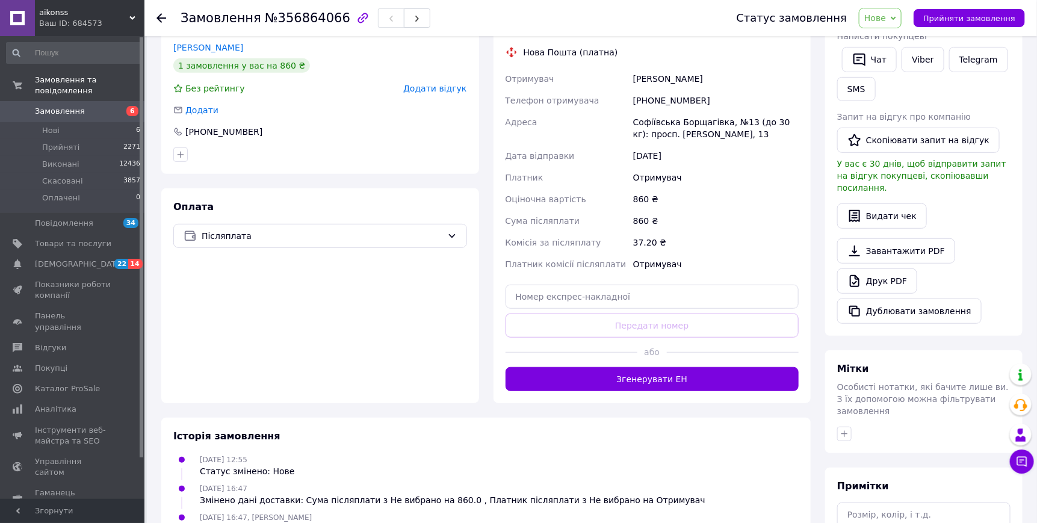
scroll to position [280, 0]
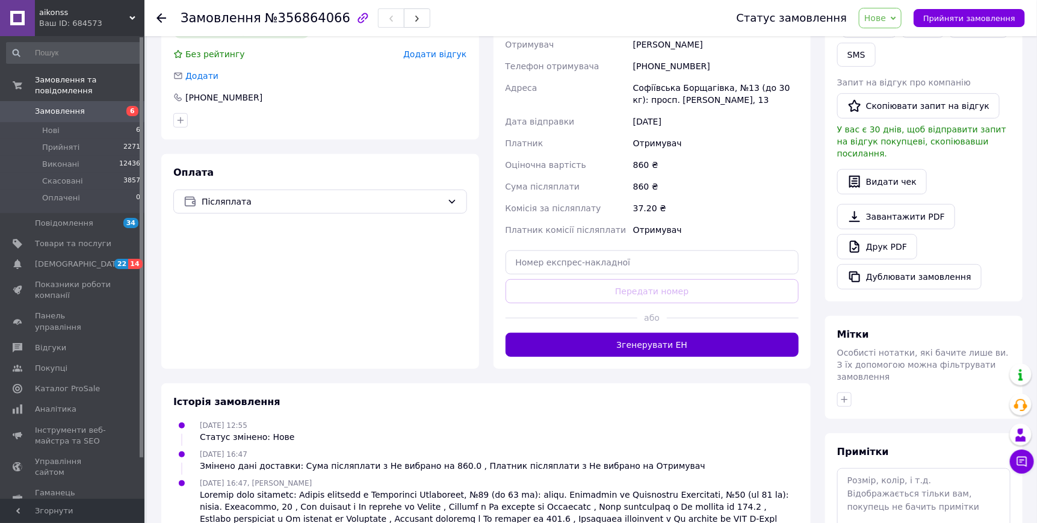
click at [619, 369] on div "Доставка Редагувати Нова Пошта (платна) Отримувач [PERSON_NAME] отримувача [PHO…" at bounding box center [652, 170] width 318 height 397
click at [611, 357] on button "Згенерувати ЕН" at bounding box center [652, 345] width 294 height 24
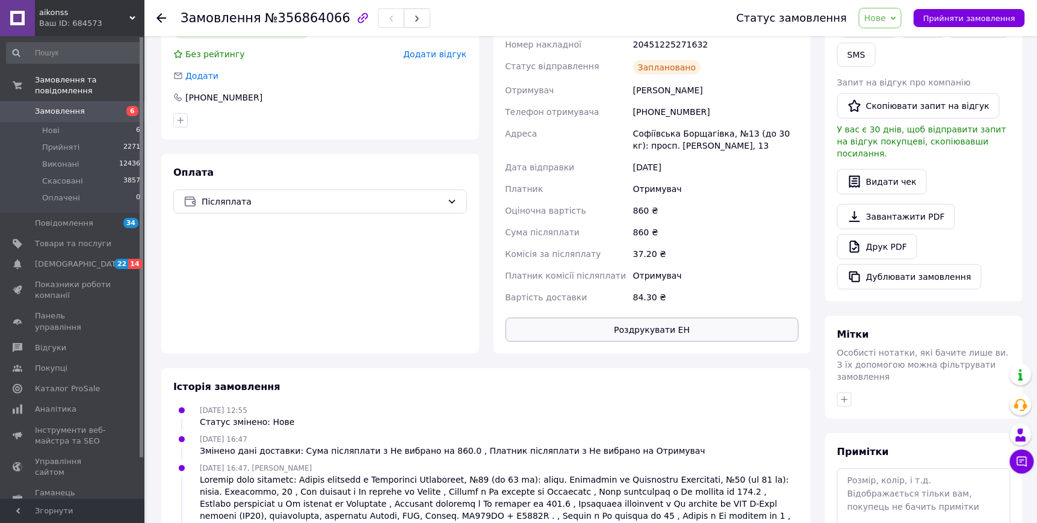
click at [618, 342] on button "Роздрукувати ЕН" at bounding box center [652, 330] width 294 height 24
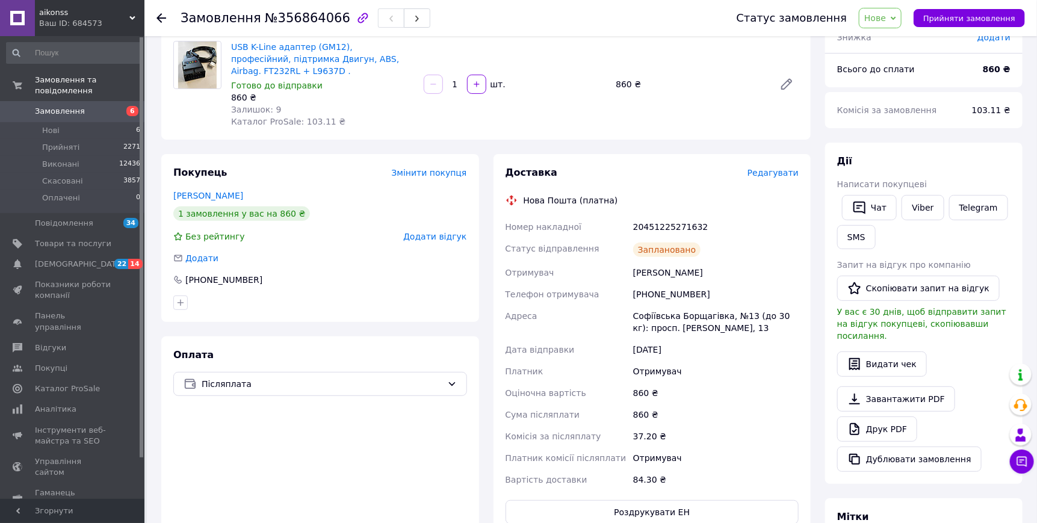
scroll to position [80, 0]
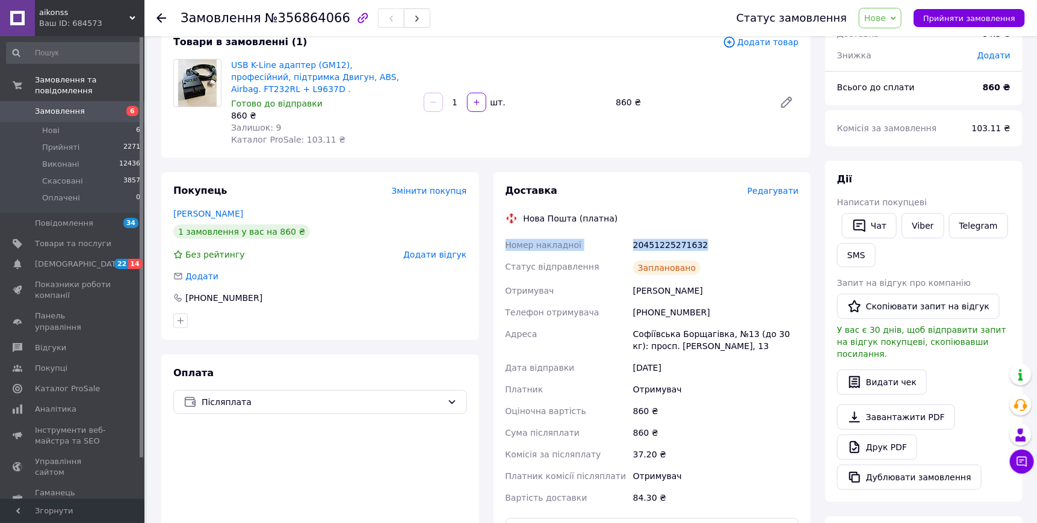
drag, startPoint x: 724, startPoint y: 278, endPoint x: 500, endPoint y: 281, distance: 224.5
click at [500, 281] on div "Доставка Редагувати Нова Пошта (платна) Номер накладної 20451225271632 Статус в…" at bounding box center [652, 363] width 318 height 382
copy div "Номер накладної 20451225271632"
click at [937, 238] on link "Viber" at bounding box center [922, 225] width 42 height 25
click at [963, 16] on span "Прийняти замовлення" at bounding box center [969, 18] width 92 height 9
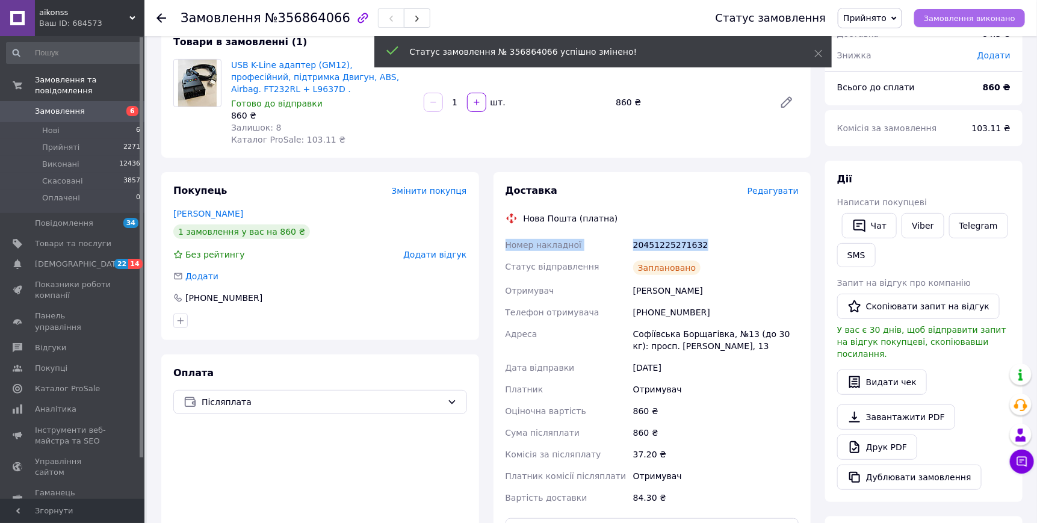
click at [964, 17] on span "Замовлення виконано" at bounding box center [969, 18] width 91 height 9
